Goal: Transaction & Acquisition: Purchase product/service

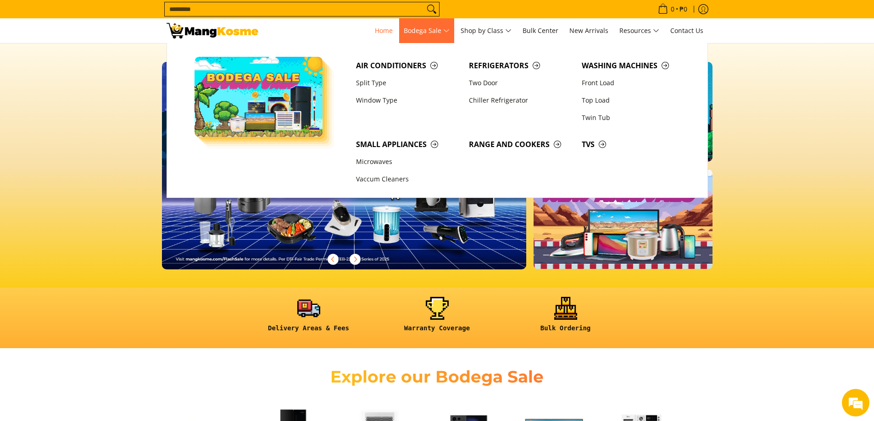
click at [426, 28] on span "Bodega Sale" at bounding box center [427, 30] width 46 height 11
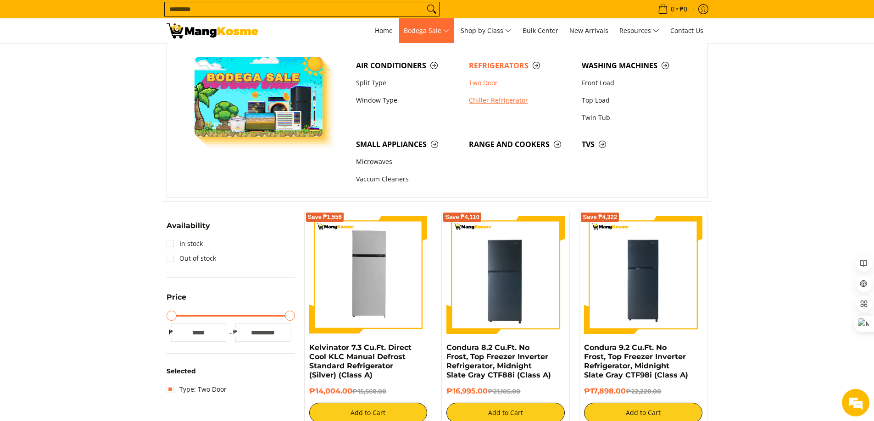
click at [492, 102] on link "Chiller Refrigerator" at bounding box center [520, 100] width 113 height 17
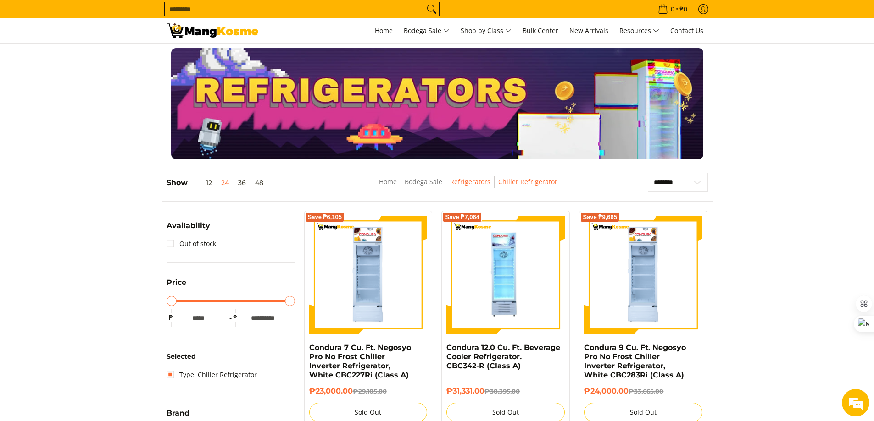
click at [482, 183] on link "Refrigerators" at bounding box center [470, 181] width 40 height 9
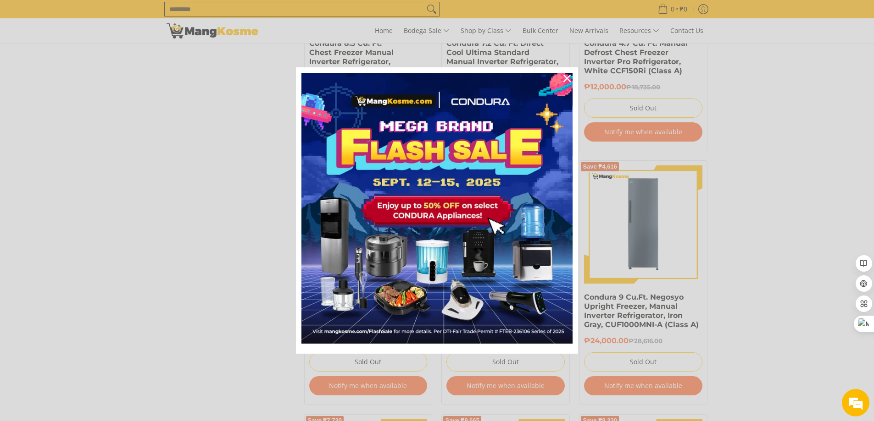
scroll to position [1186, 0]
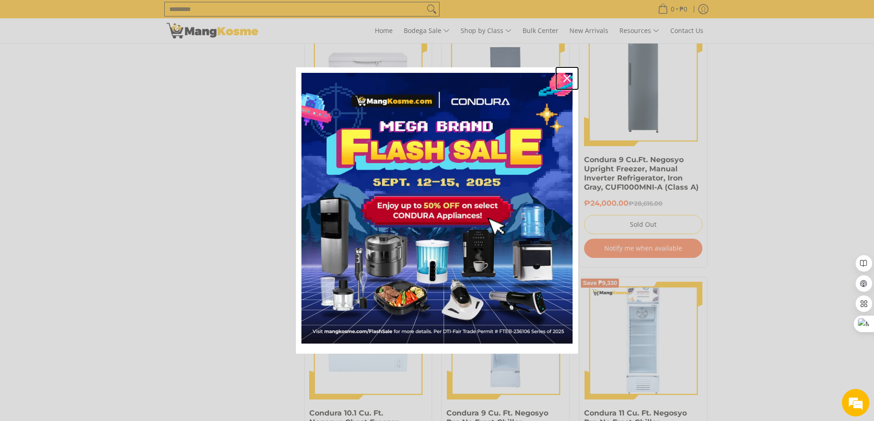
click at [567, 76] on icon "close icon" at bounding box center [566, 78] width 7 height 7
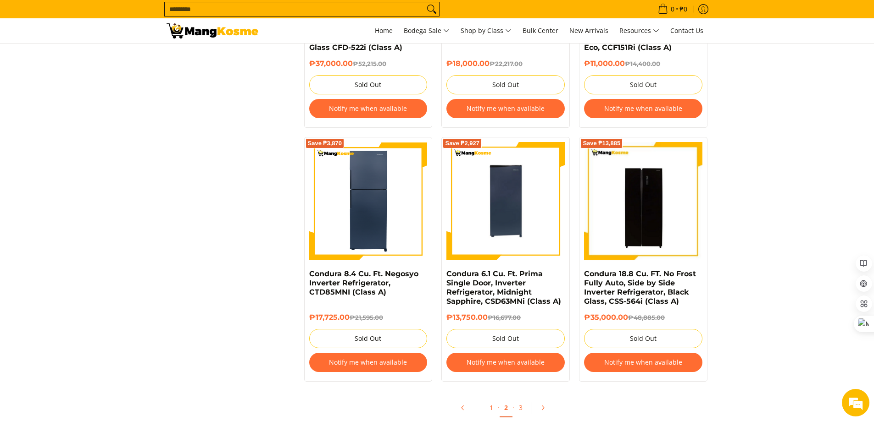
scroll to position [1965, 0]
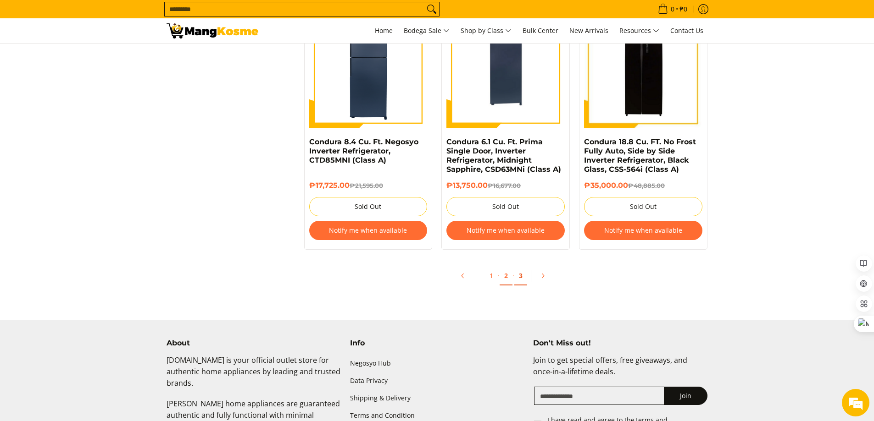
click at [520, 280] on link "3" at bounding box center [520, 276] width 13 height 19
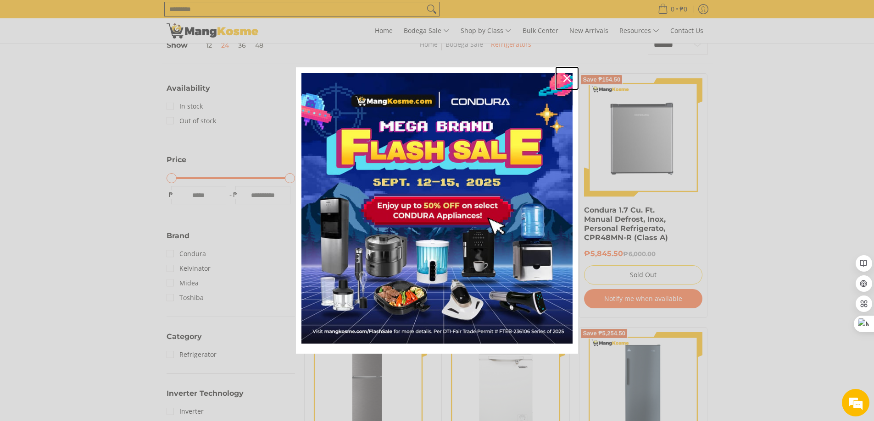
click at [564, 76] on icon "close icon" at bounding box center [566, 78] width 7 height 7
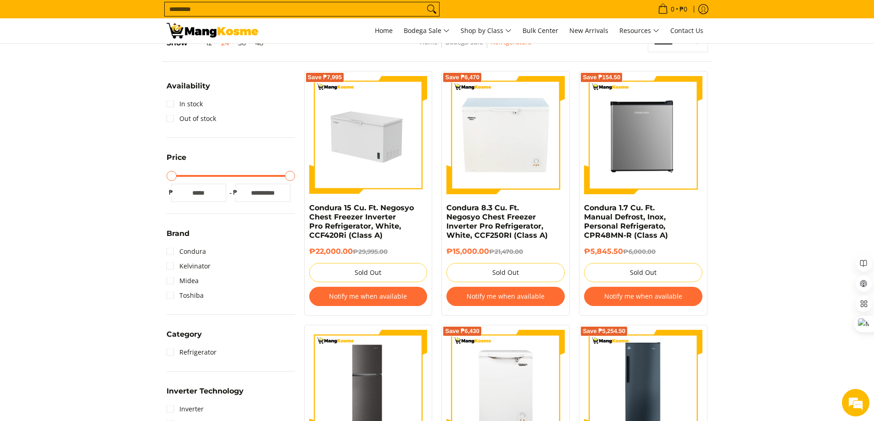
scroll to position [138, 0]
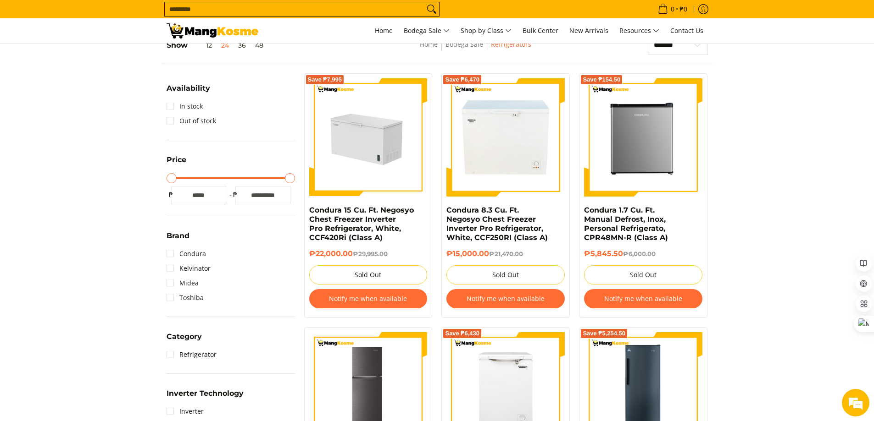
click at [375, 142] on img at bounding box center [368, 137] width 118 height 66
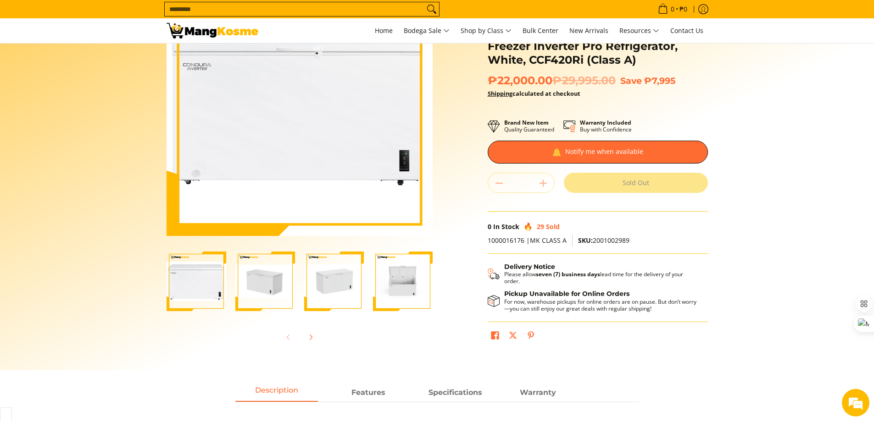
click at [275, 287] on img "Condura 15 Cu. Ft. Negosyo Chest Freezer Inverter Pro Refrigerator, White, CCF4…" at bounding box center [265, 281] width 60 height 33
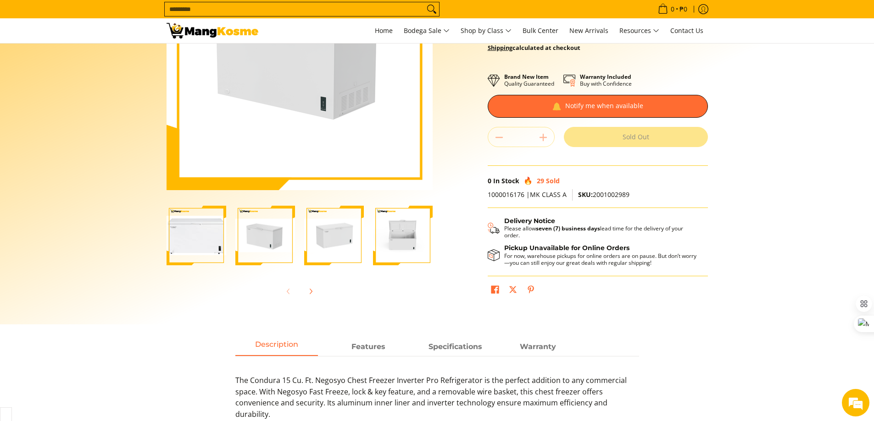
click at [349, 244] on img "Condura 15 Cu. Ft. Negosyo Chest Freezer Inverter Pro Refrigerator, White, CCF4…" at bounding box center [334, 235] width 60 height 33
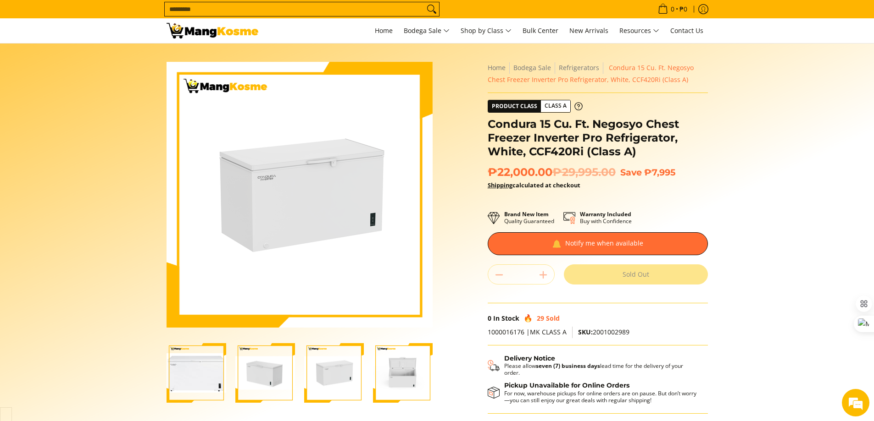
click at [405, 367] on img "Condura 15 Cu. Ft. Negosyo Chest Freezer Inverter Pro Refrigerator, White, CCF4…" at bounding box center [403, 373] width 60 height 33
